Goal: Find specific fact: Find specific fact

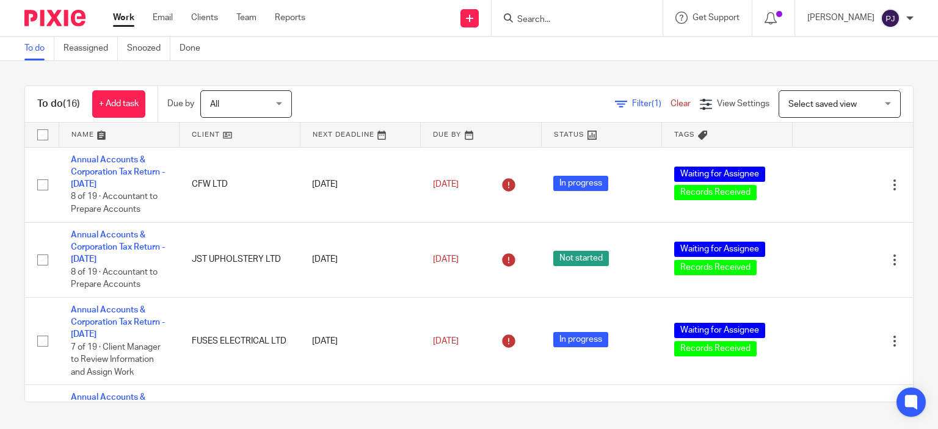
click at [350, 55] on div "To do Reassigned Snoozed Done" at bounding box center [469, 49] width 938 height 24
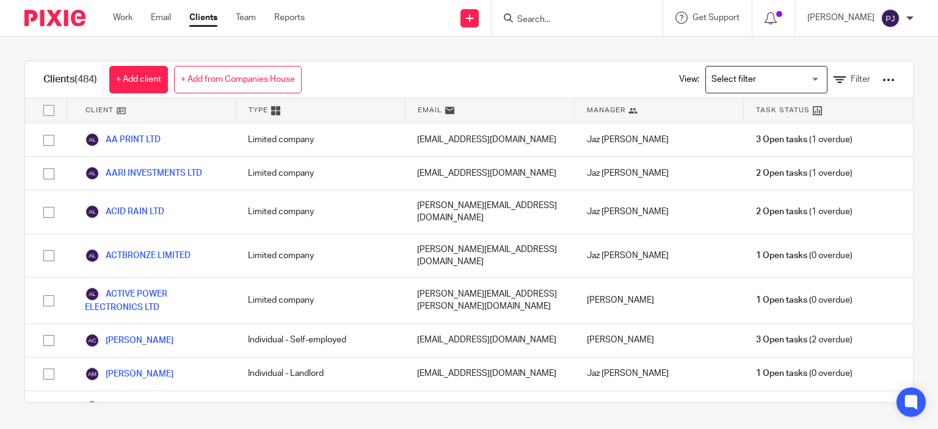
scroll to position [8409, 0]
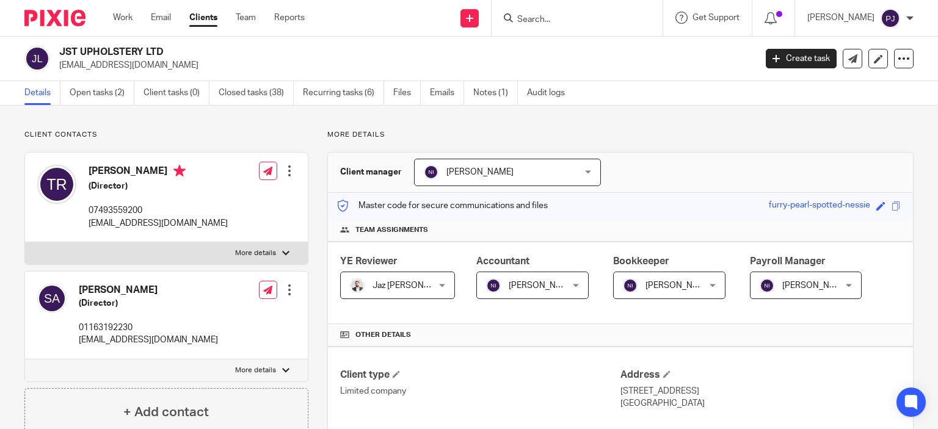
scroll to position [967, 0]
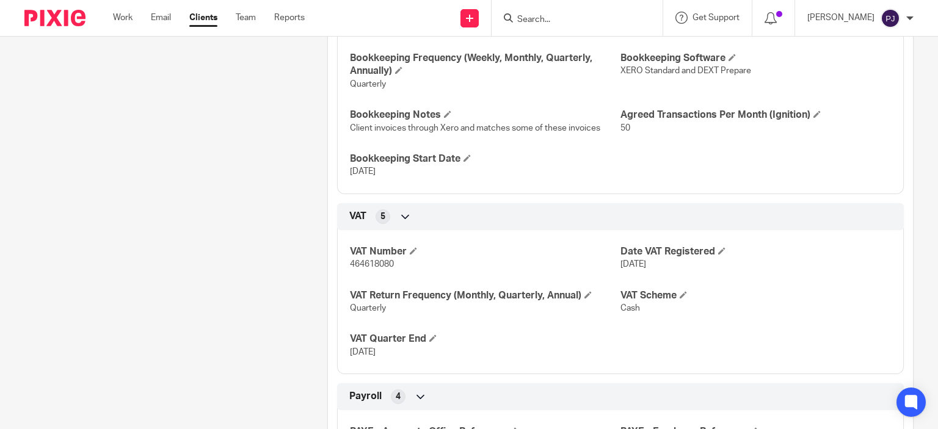
click at [371, 260] on span "464618080" at bounding box center [372, 264] width 44 height 9
copy span "464618080"
